Goal: Task Accomplishment & Management: Complete application form

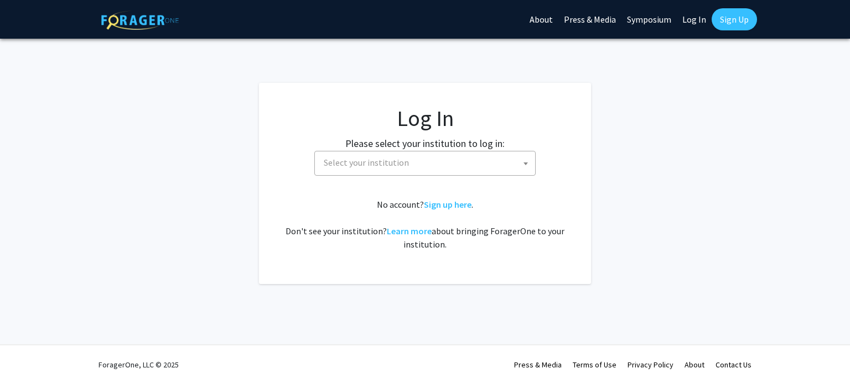
click at [443, 155] on span "Select your institution" at bounding box center [427, 163] width 216 height 23
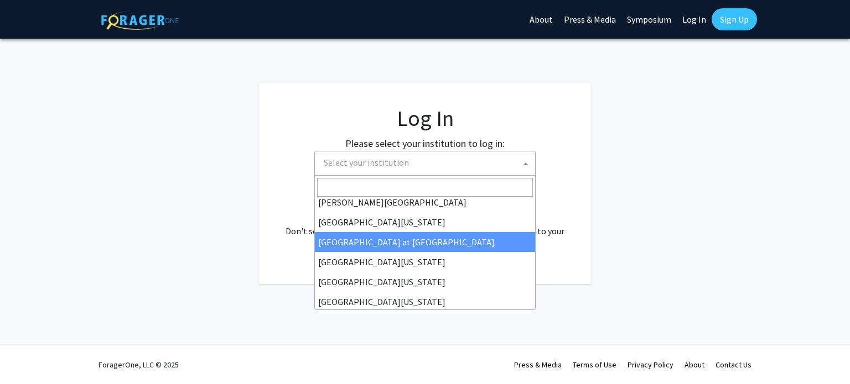
scroll to position [387, 0]
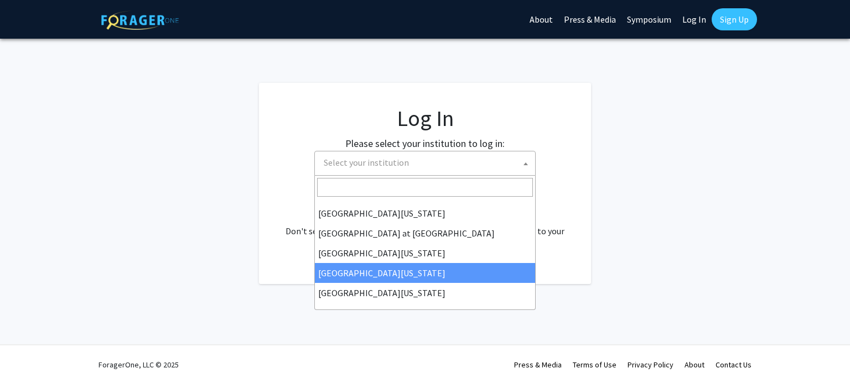
select select "31"
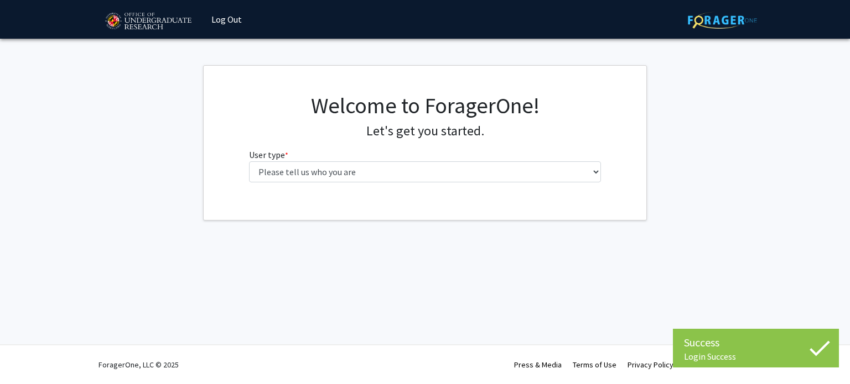
click at [427, 185] on div "Welcome to ForagerOne! Let's get you started. User type * required Please tell …" at bounding box center [425, 141] width 369 height 99
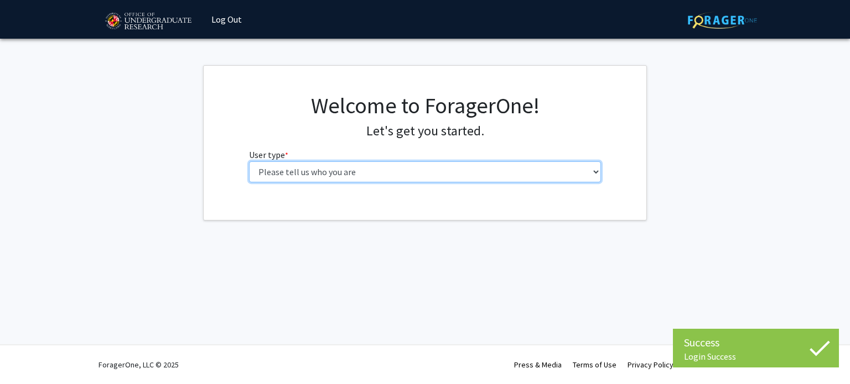
click at [395, 179] on select "Please tell us who you are Undergraduate Student Master's Student Doctoral Cand…" at bounding box center [425, 172] width 352 height 21
select select "1: undergrad"
click at [249, 162] on select "Please tell us who you are Undergraduate Student Master's Student Doctoral Cand…" at bounding box center [425, 172] width 352 height 21
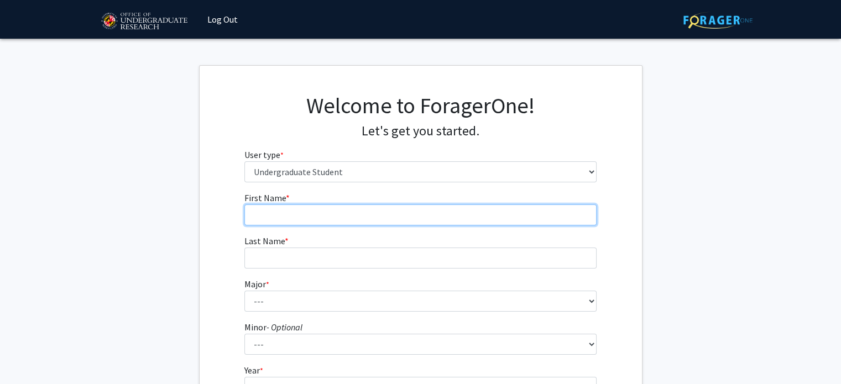
click at [438, 216] on input "First Name * required" at bounding box center [421, 215] width 352 height 21
type input "[PERSON_NAME]"
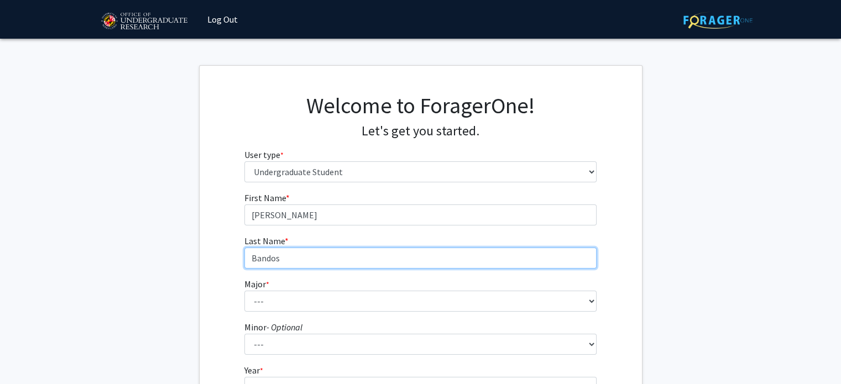
type input "Bandos"
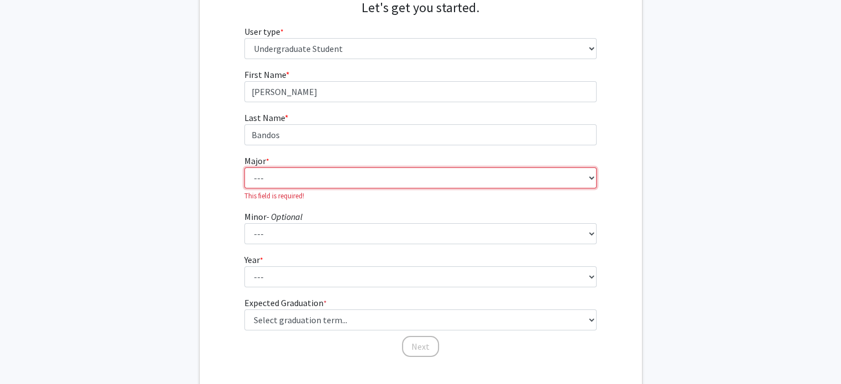
scroll to position [123, 0]
click at [444, 184] on select "--- Accounting Aerospace Engineering African American and Africana Studies Agri…" at bounding box center [421, 178] width 352 height 21
select select "28: 2329"
click at [245, 168] on select "--- Accounting Aerospace Engineering African American and Africana Studies Agri…" at bounding box center [421, 178] width 352 height 21
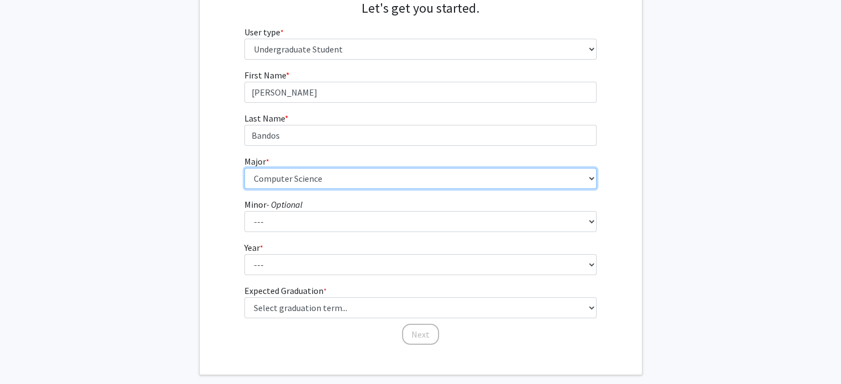
scroll to position [158, 0]
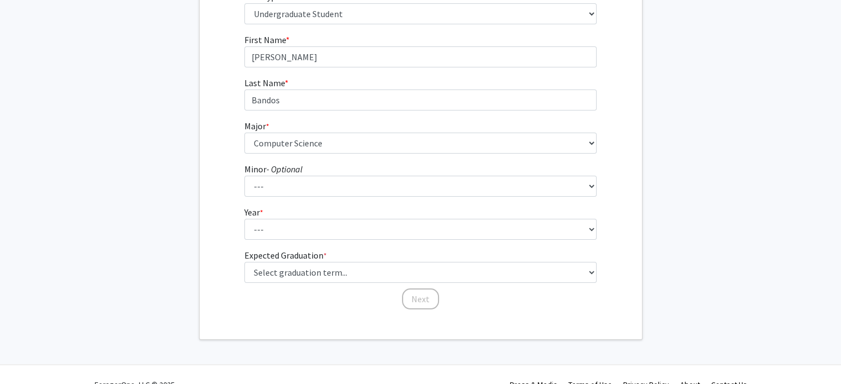
click at [372, 243] on form "First Name * required [PERSON_NAME] Last Name * required Bandos Major * require…" at bounding box center [421, 166] width 352 height 267
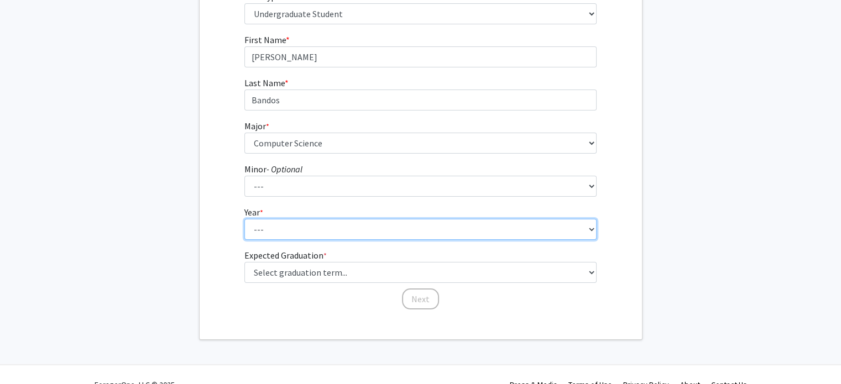
click at [372, 232] on select "--- First-year Sophomore Junior Senior Postbaccalaureate Certificate" at bounding box center [421, 229] width 352 height 21
select select "2: sophomore"
click at [245, 219] on select "--- First-year Sophomore Junior Senior Postbaccalaureate Certificate" at bounding box center [421, 229] width 352 height 21
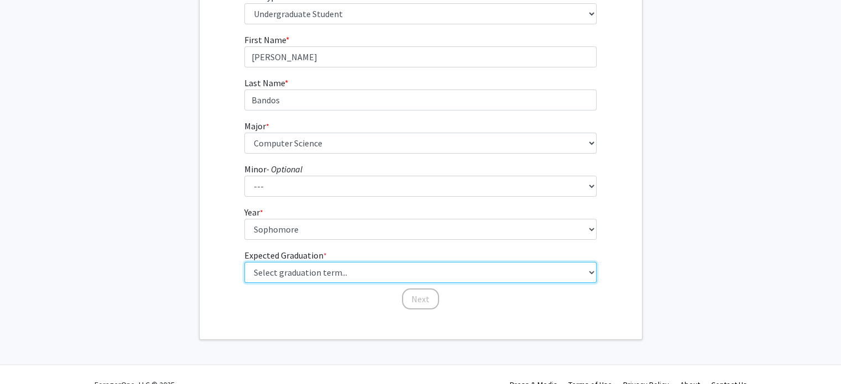
click at [336, 274] on select "Select graduation term... Spring 2025 Summer 2025 Fall 2025 Winter 2025 Spring …" at bounding box center [421, 272] width 352 height 21
select select "13: spring_2028"
click at [245, 262] on select "Select graduation term... Spring 2025 Summer 2025 Fall 2025 Winter 2025 Spring …" at bounding box center [421, 272] width 352 height 21
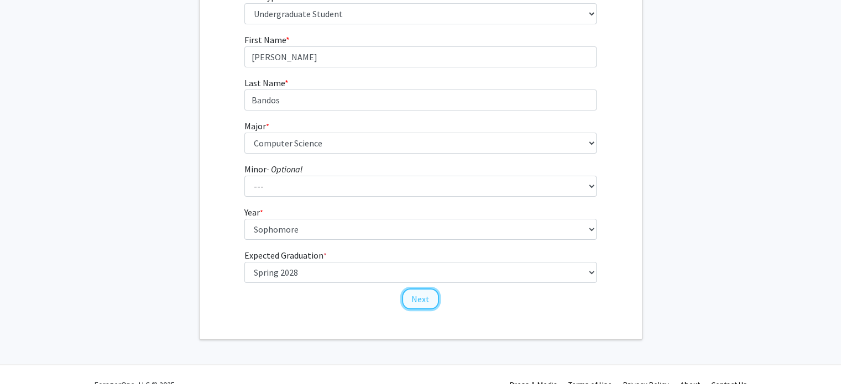
click at [417, 298] on button "Next" at bounding box center [420, 299] width 37 height 21
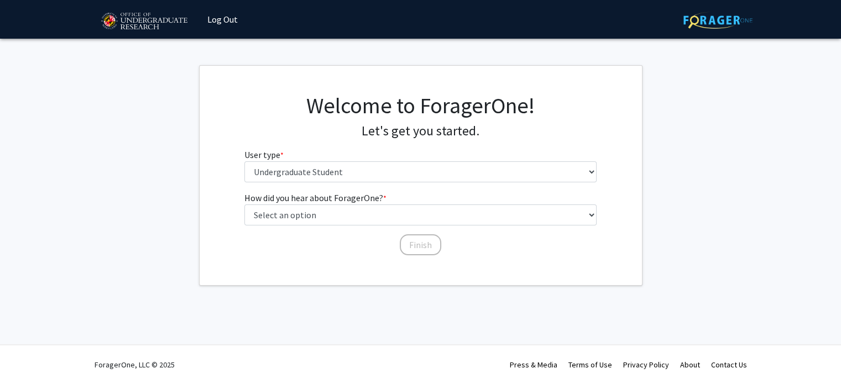
scroll to position [0, 0]
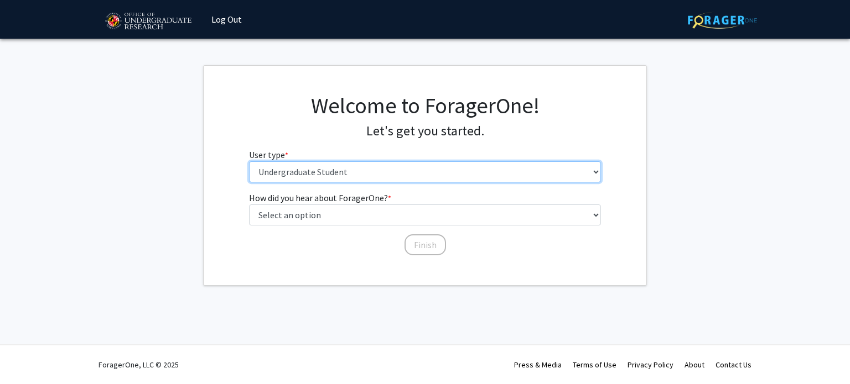
click at [396, 176] on select "Please tell us who you are Undergraduate Student Master's Student Doctoral Cand…" at bounding box center [425, 172] width 352 height 21
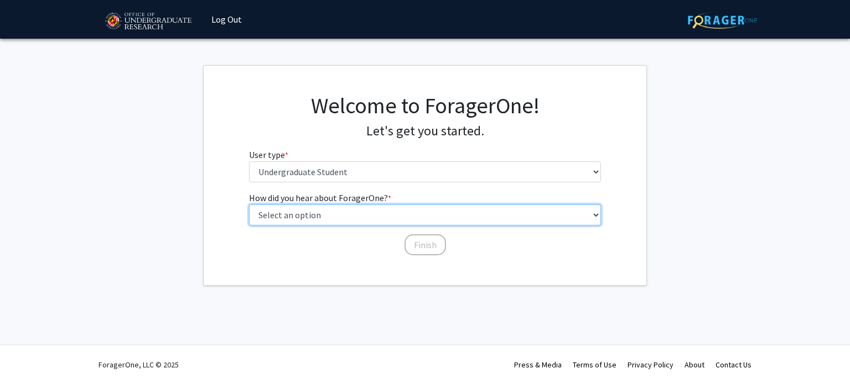
click at [406, 211] on select "Select an option Peer/student recommendation Faculty/staff recommendation Unive…" at bounding box center [425, 215] width 352 height 21
select select "2: faculty_recommendation"
click at [249, 205] on select "Select an option Peer/student recommendation Faculty/staff recommendation Unive…" at bounding box center [425, 215] width 352 height 21
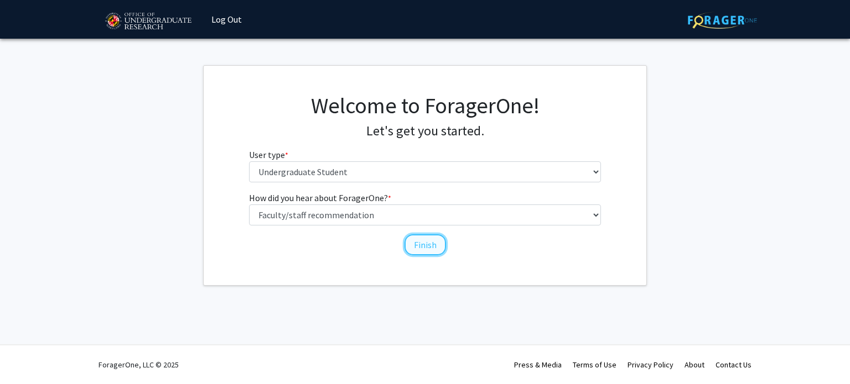
click at [415, 243] on button "Finish" at bounding box center [424, 245] width 41 height 21
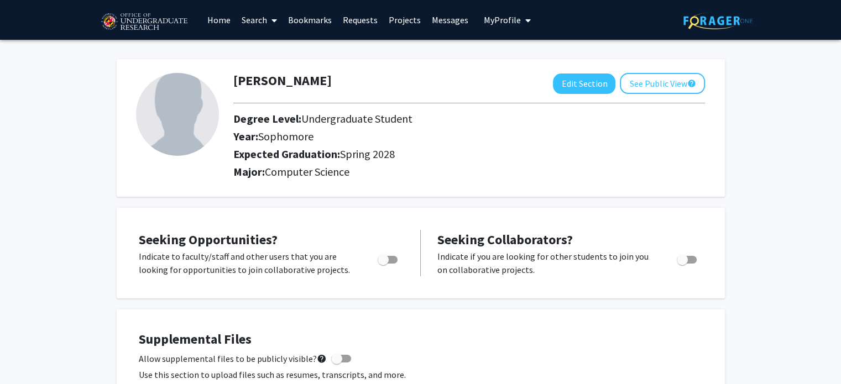
click at [267, 18] on span at bounding box center [272, 20] width 10 height 39
click at [272, 51] on span "Faculty/Staff" at bounding box center [276, 51] width 81 height 22
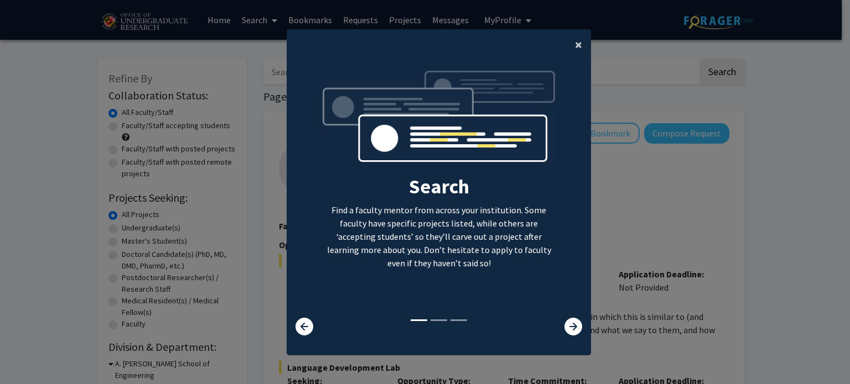
click at [575, 50] on span "×" at bounding box center [578, 44] width 7 height 17
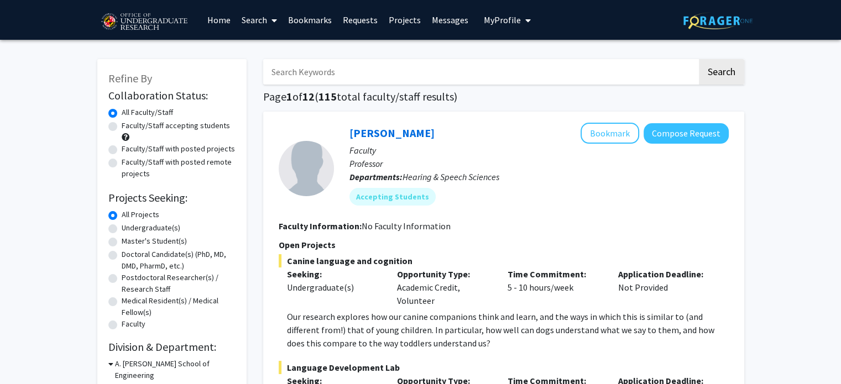
click at [146, 225] on label "Undergraduate(s)" at bounding box center [151, 228] width 59 height 12
click at [129, 225] on input "Undergraduate(s)" at bounding box center [125, 225] width 7 height 7
radio input "true"
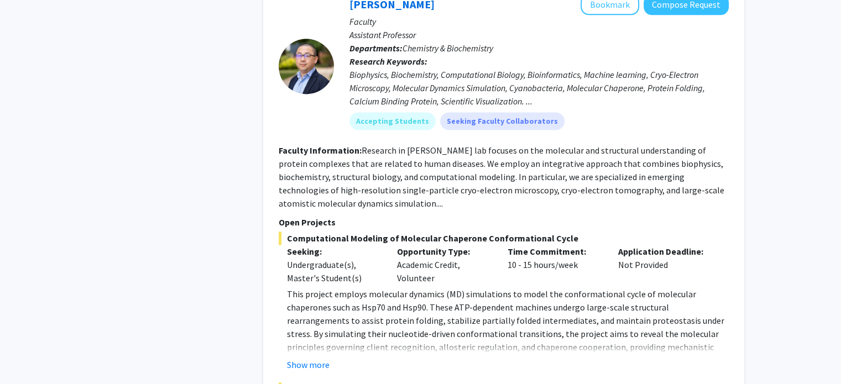
scroll to position [1537, 0]
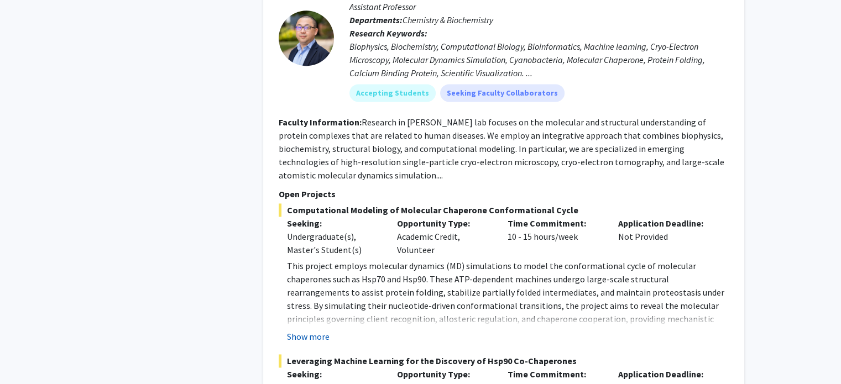
click at [311, 330] on button "Show more" at bounding box center [308, 336] width 43 height 13
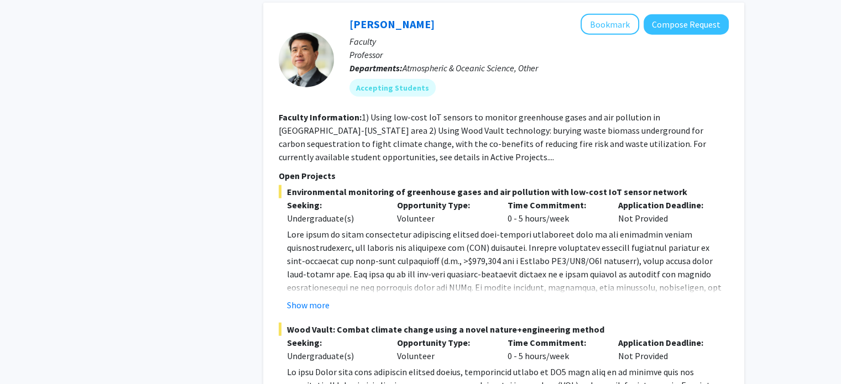
scroll to position [2752, 0]
click at [323, 298] on button "Show more" at bounding box center [308, 304] width 43 height 13
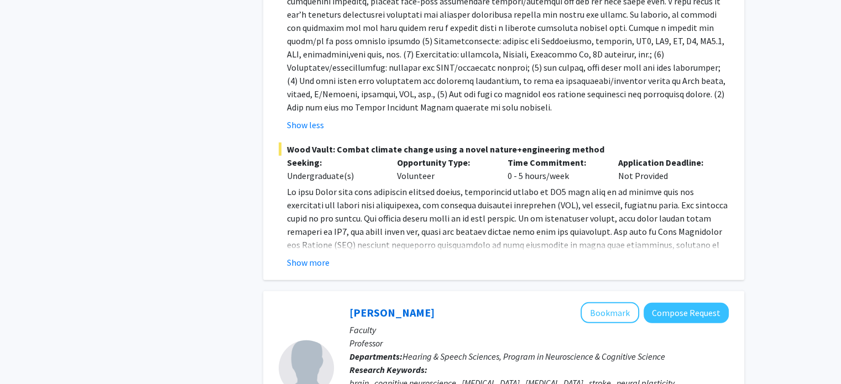
scroll to position [3052, 0]
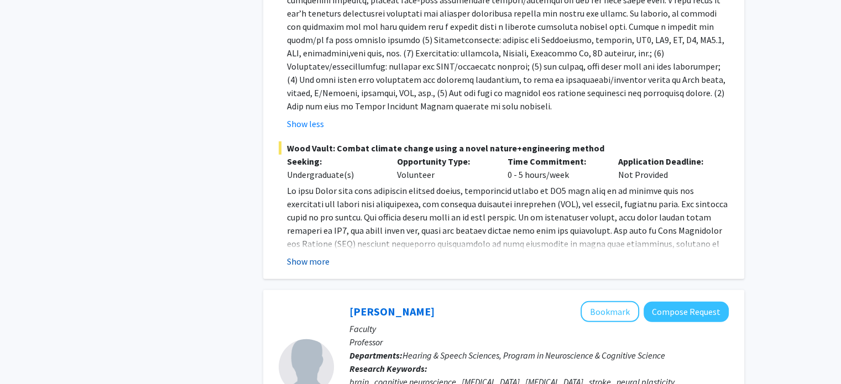
click at [311, 255] on button "Show more" at bounding box center [308, 261] width 43 height 13
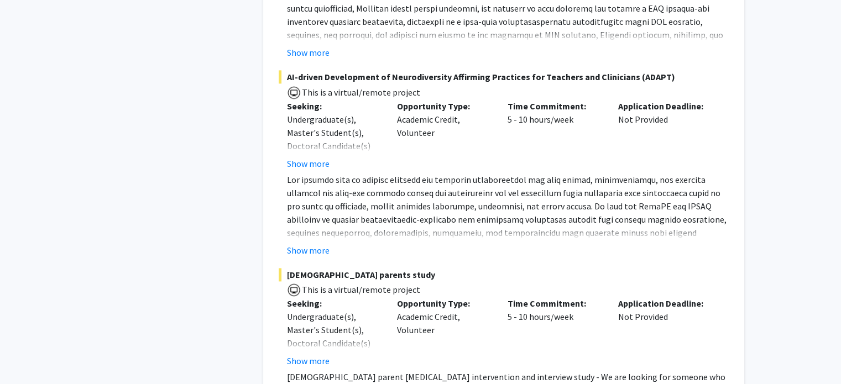
scroll to position [5669, 0]
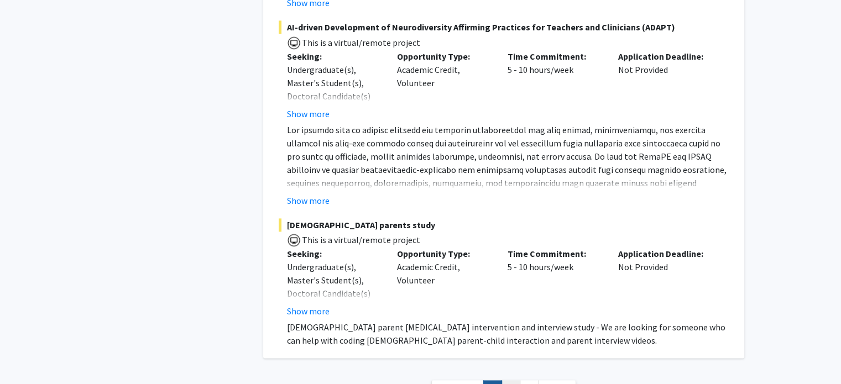
click at [513, 381] on link "2" at bounding box center [511, 390] width 19 height 19
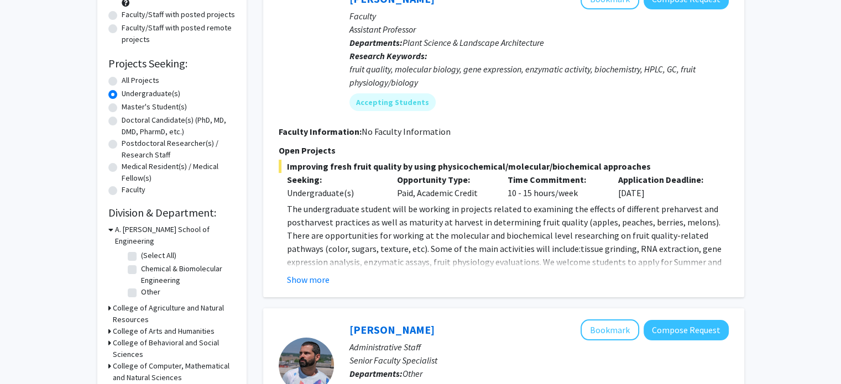
scroll to position [135, 0]
click at [325, 277] on button "Show more" at bounding box center [308, 279] width 43 height 13
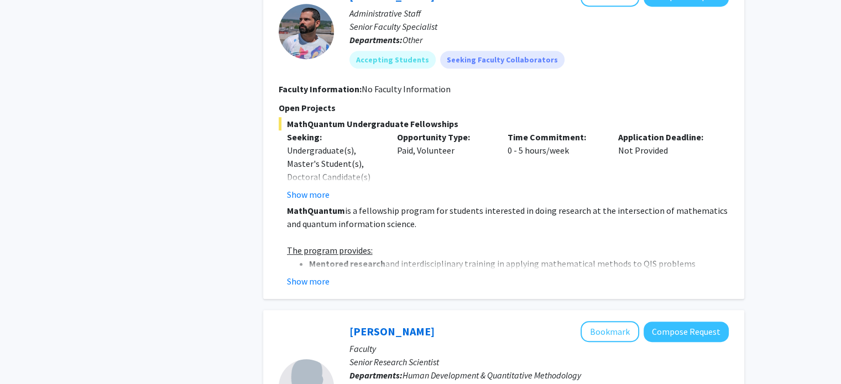
scroll to position [635, 0]
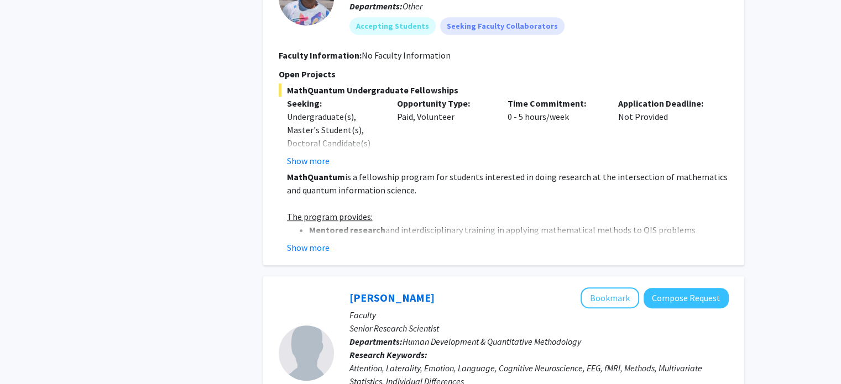
click at [308, 241] on div "[PERSON_NAME] Bookmark Compose Request Administrative Staff Senior Faculty Spec…" at bounding box center [503, 103] width 481 height 325
click at [295, 241] on button "Show more" at bounding box center [308, 247] width 43 height 13
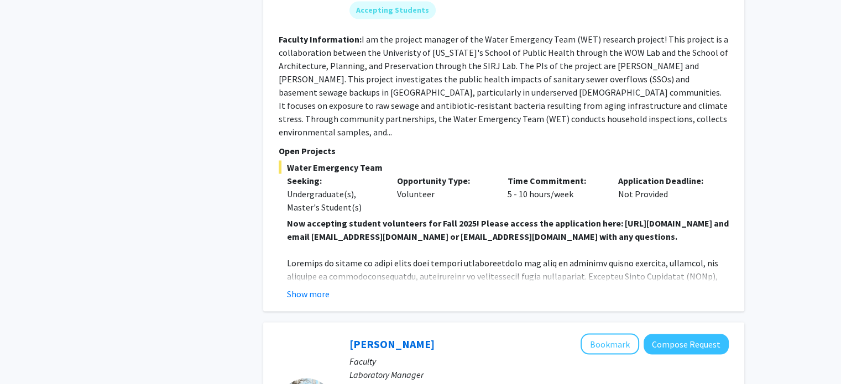
scroll to position [1947, 0]
click at [315, 287] on button "Show more" at bounding box center [308, 293] width 43 height 13
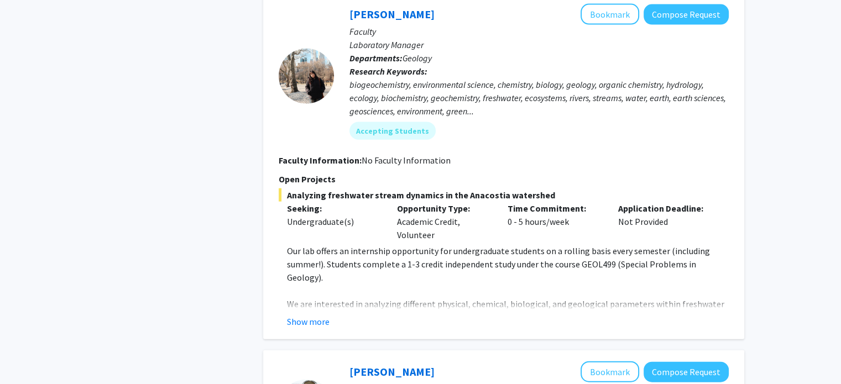
scroll to position [2523, 0]
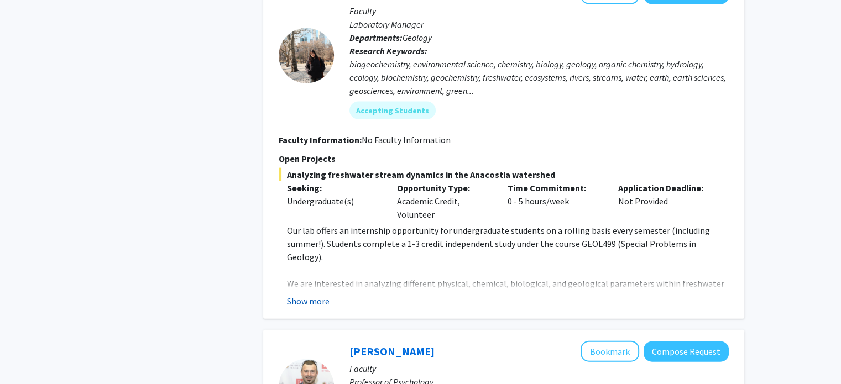
click at [305, 295] on button "Show more" at bounding box center [308, 301] width 43 height 13
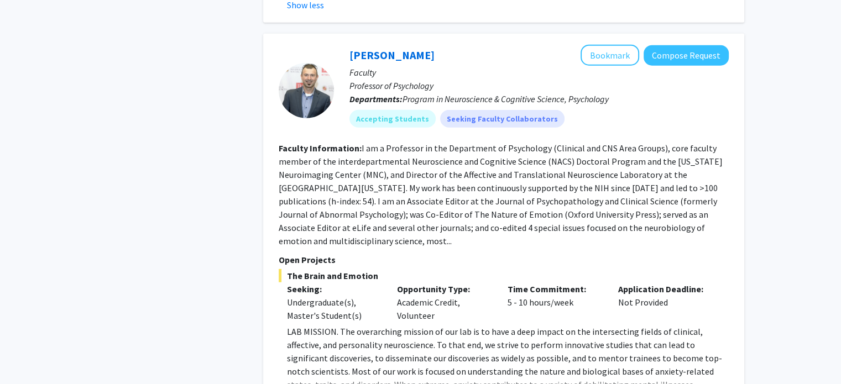
scroll to position [2942, 0]
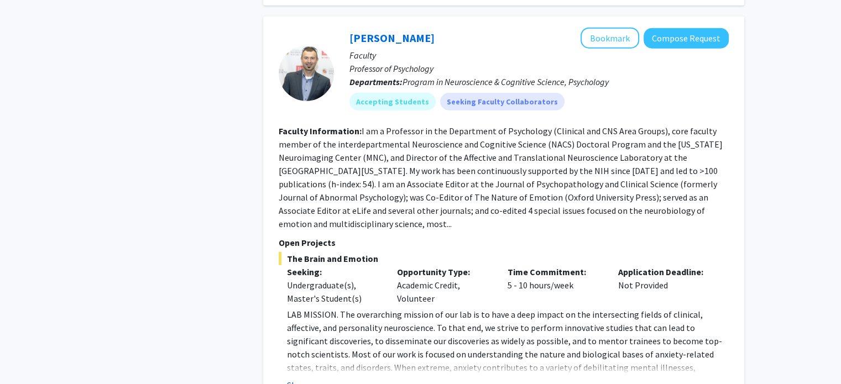
click at [311, 379] on button "Show more" at bounding box center [308, 385] width 43 height 13
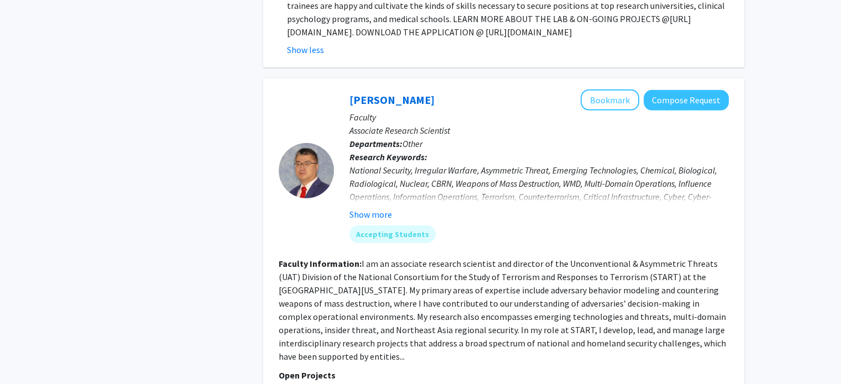
scroll to position [3425, 0]
click at [378, 207] on button "Show more" at bounding box center [371, 213] width 43 height 13
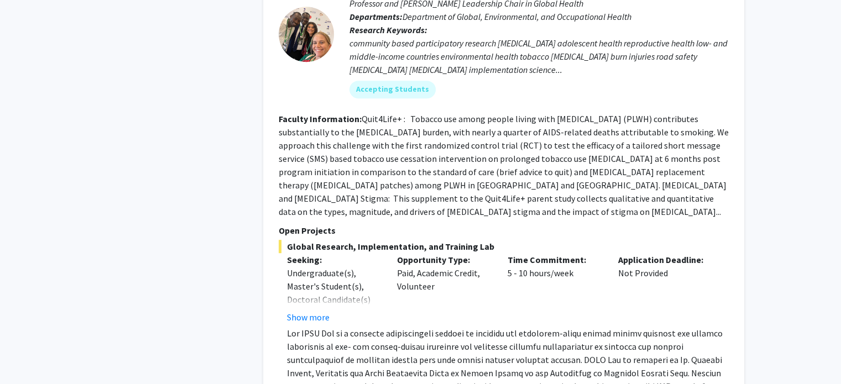
scroll to position [4802, 0]
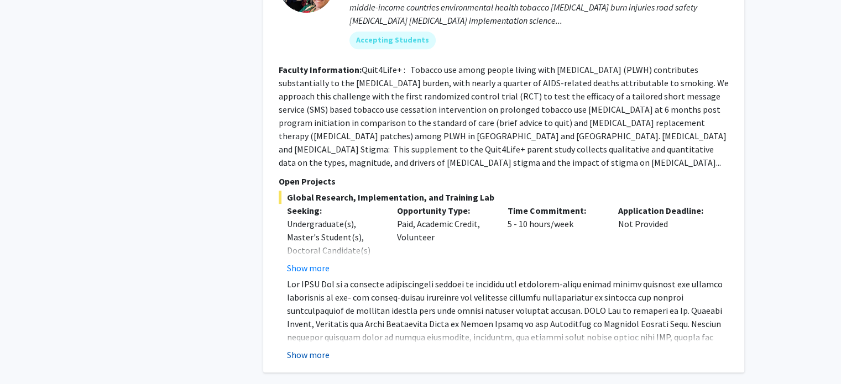
click at [289, 349] on button "Show more" at bounding box center [308, 355] width 43 height 13
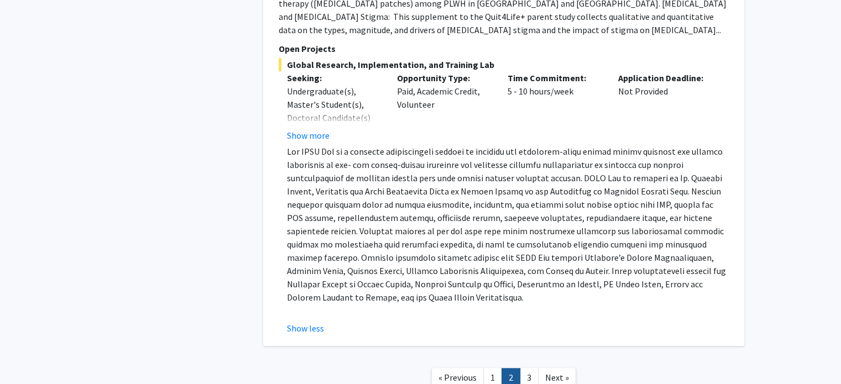
scroll to position [4934, 0]
click at [526, 368] on link "3" at bounding box center [529, 377] width 19 height 19
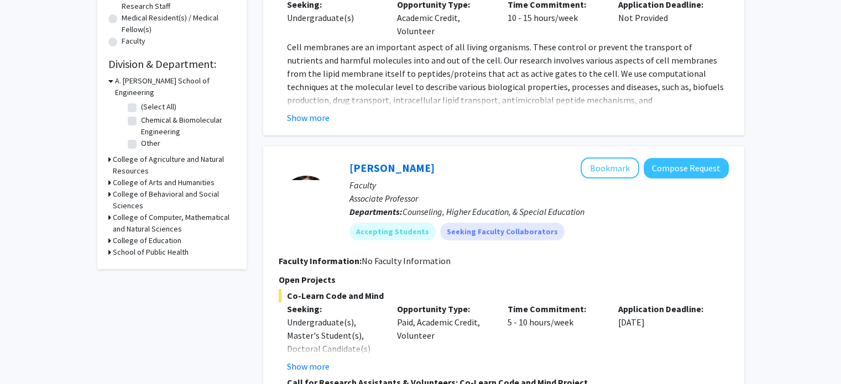
scroll to position [133, 0]
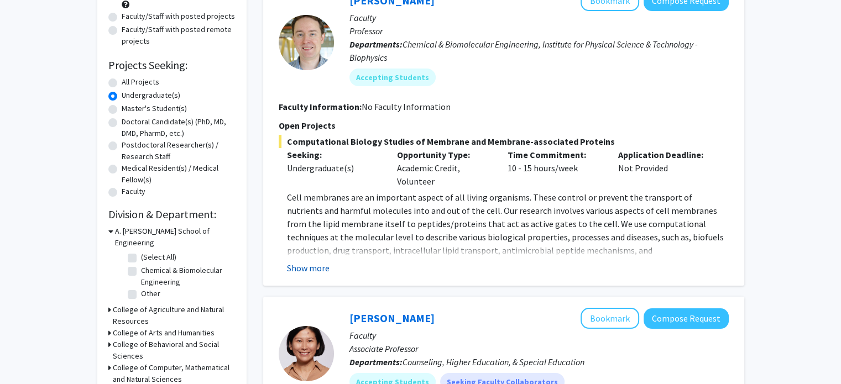
click at [310, 264] on button "Show more" at bounding box center [308, 268] width 43 height 13
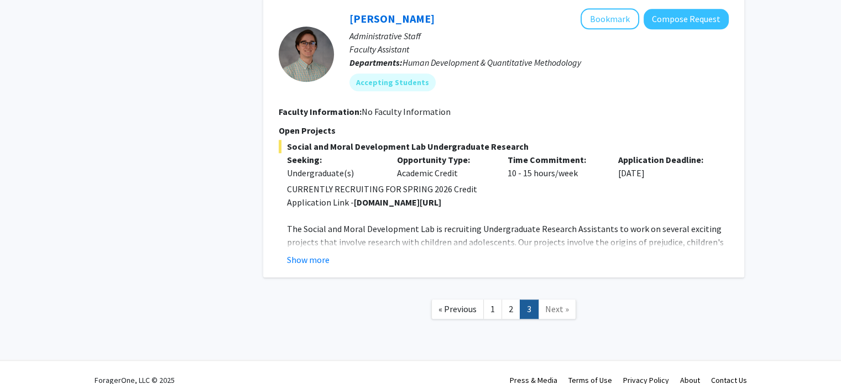
scroll to position [1171, 0]
click at [313, 253] on button "Show more" at bounding box center [308, 259] width 43 height 13
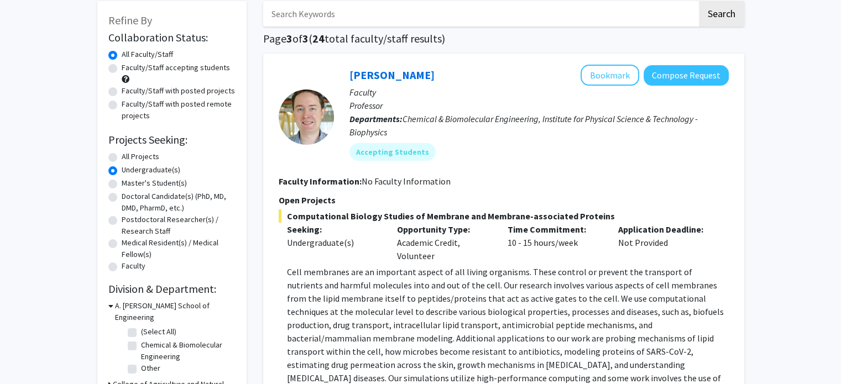
scroll to position [0, 0]
